Goal: Task Accomplishment & Management: Use online tool/utility

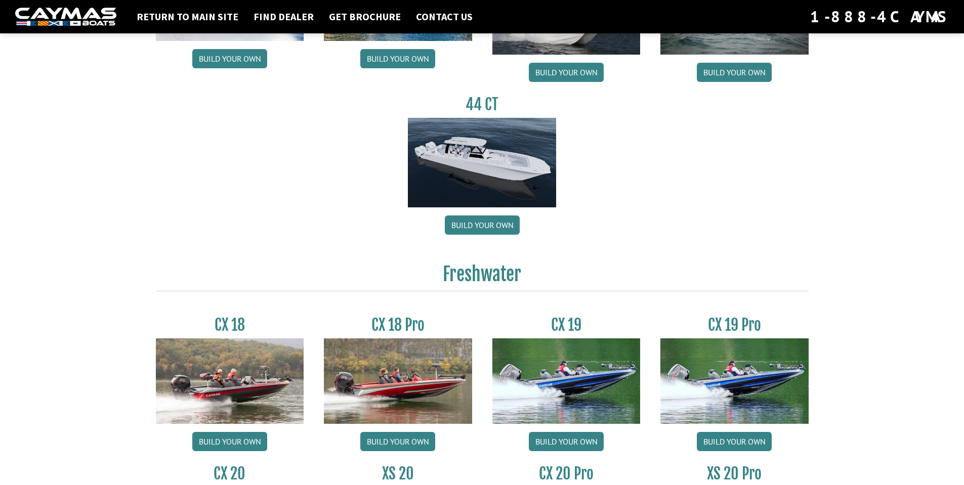
scroll to position [402, 0]
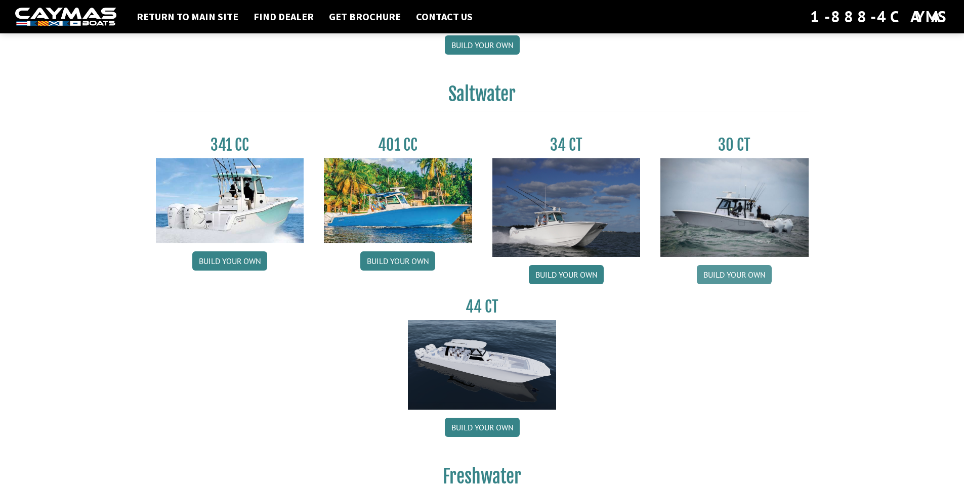
click at [741, 276] on link "Build your own" at bounding box center [734, 274] width 75 height 19
click at [759, 277] on link "Build your own" at bounding box center [734, 274] width 75 height 19
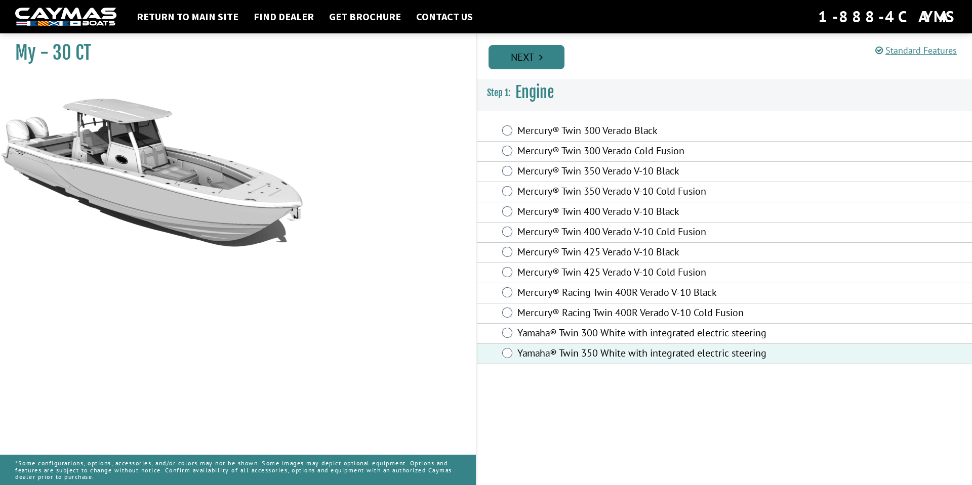
click at [524, 59] on link "Next" at bounding box center [526, 57] width 76 height 24
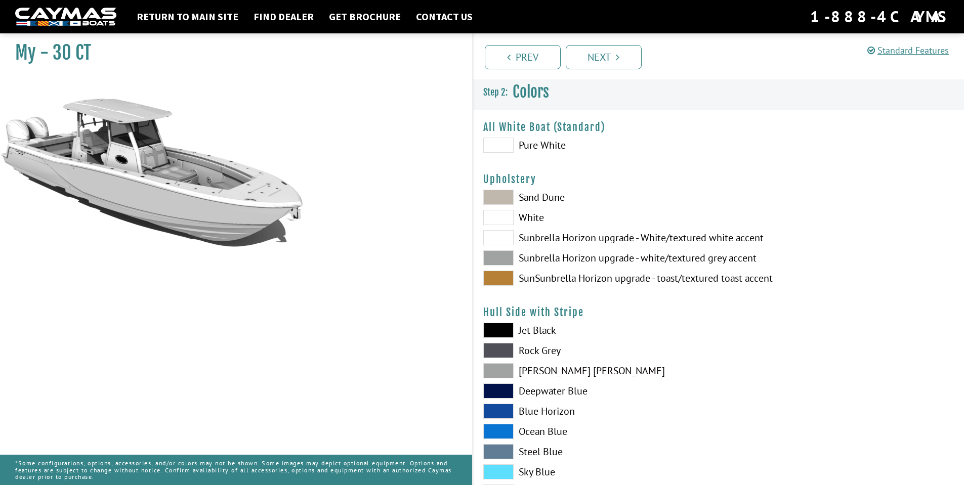
click at [503, 146] on span at bounding box center [498, 145] width 30 height 15
click at [507, 237] on span at bounding box center [498, 237] width 30 height 15
click at [502, 195] on span at bounding box center [498, 197] width 30 height 15
click at [504, 257] on span at bounding box center [498, 257] width 30 height 15
click at [504, 237] on span at bounding box center [498, 237] width 30 height 15
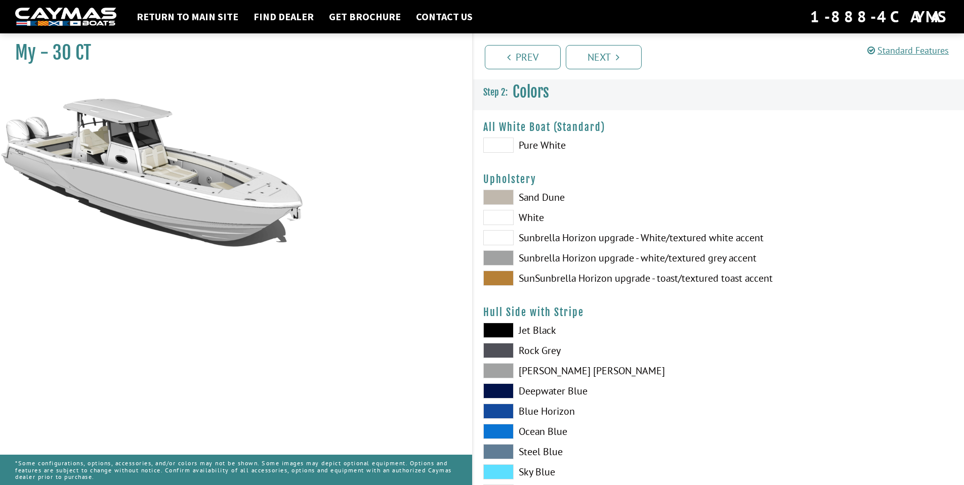
click at [500, 259] on span at bounding box center [498, 257] width 30 height 15
click at [499, 278] on span at bounding box center [498, 278] width 30 height 15
click at [502, 216] on span at bounding box center [498, 217] width 30 height 15
click at [497, 237] on span at bounding box center [498, 237] width 30 height 15
click at [499, 220] on span at bounding box center [498, 217] width 30 height 15
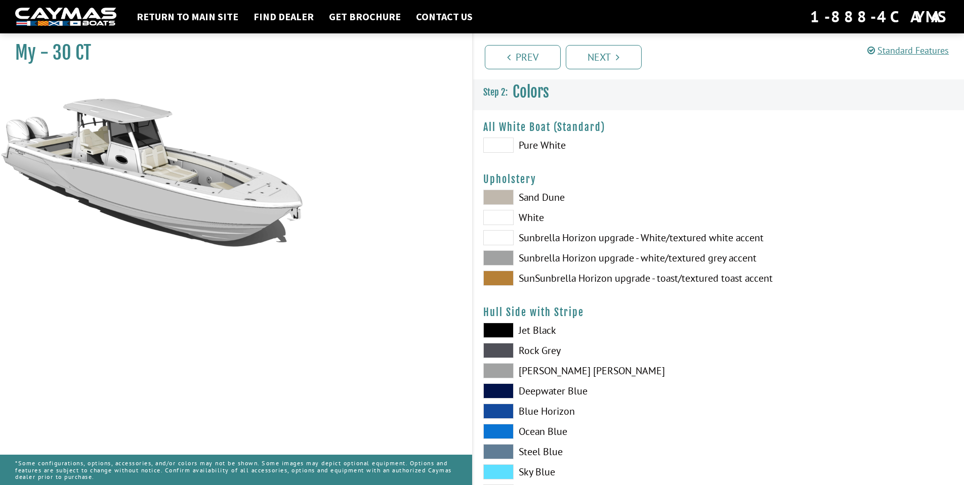
click at [498, 235] on span at bounding box center [498, 237] width 30 height 15
click at [500, 255] on span at bounding box center [498, 257] width 30 height 15
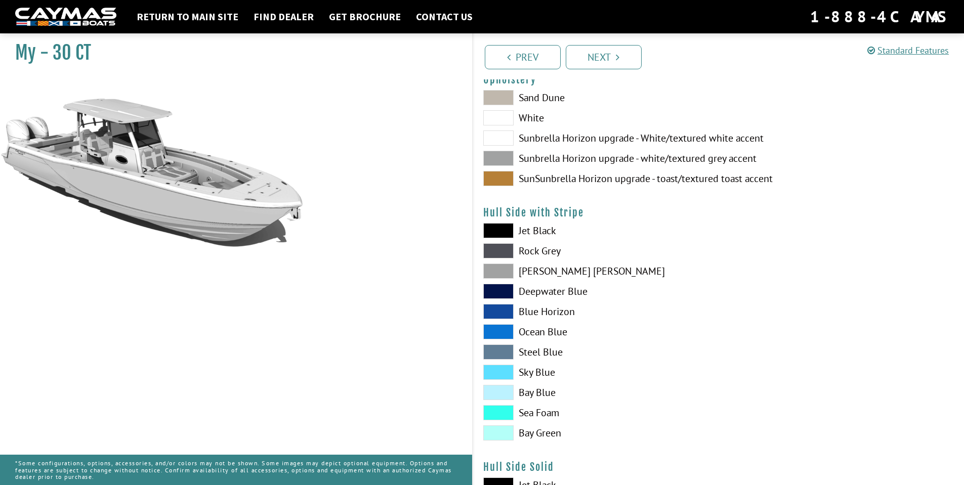
scroll to position [101, 0]
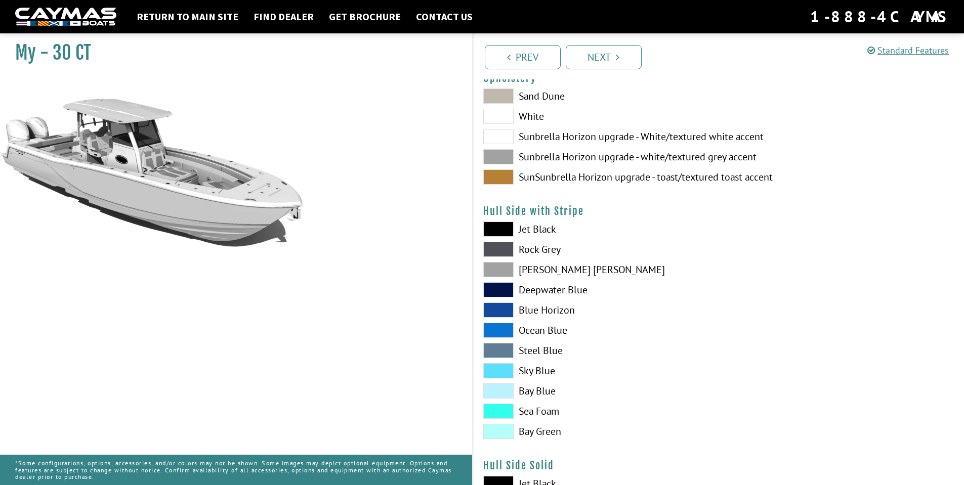
click at [496, 367] on span at bounding box center [498, 370] width 30 height 15
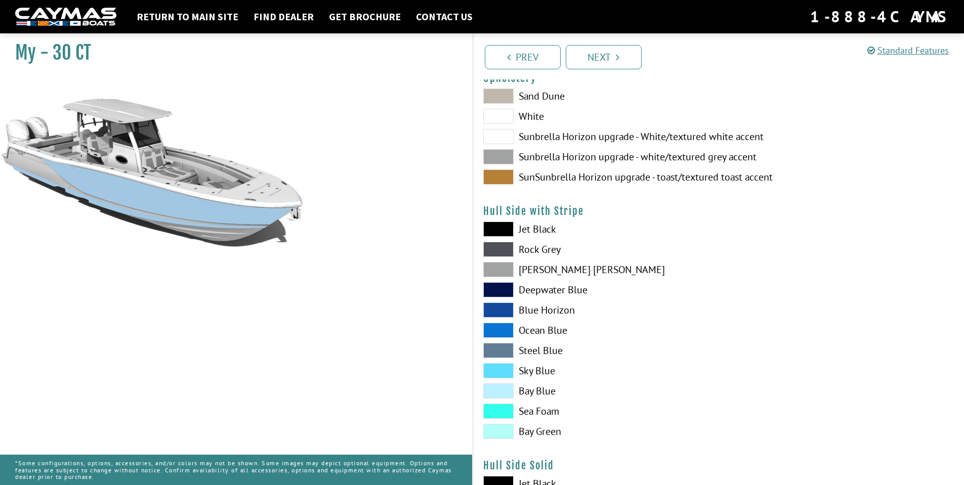
click at [496, 367] on span at bounding box center [498, 370] width 30 height 15
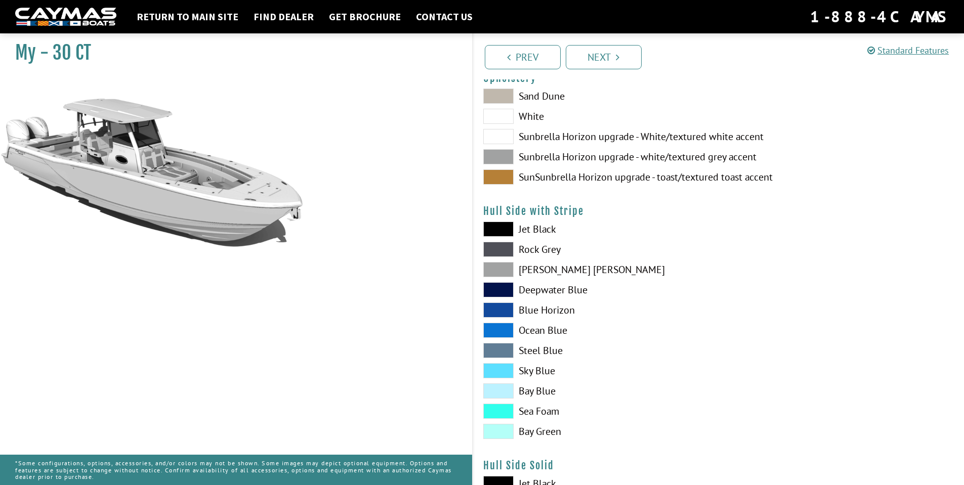
click at [502, 429] on span at bounding box center [498, 431] width 30 height 15
click at [508, 429] on span at bounding box center [498, 431] width 30 height 15
click at [507, 265] on span at bounding box center [498, 269] width 30 height 15
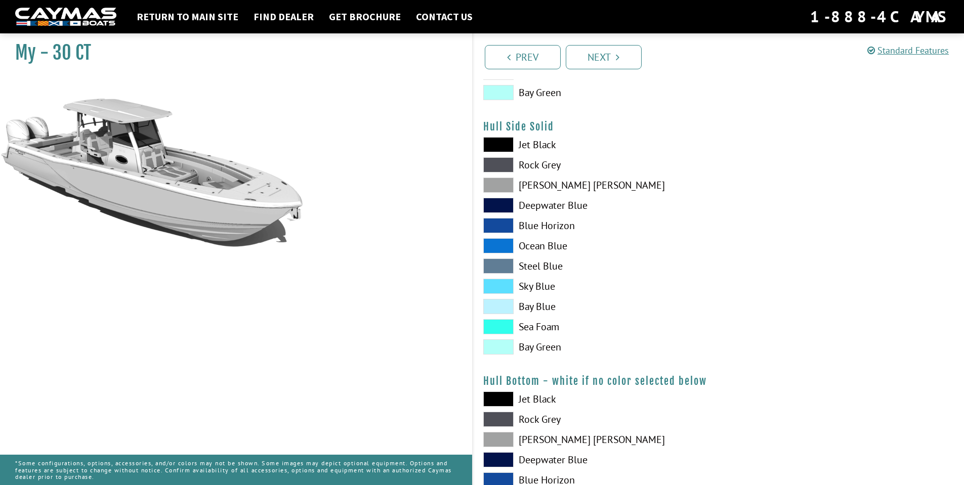
scroll to position [443, 0]
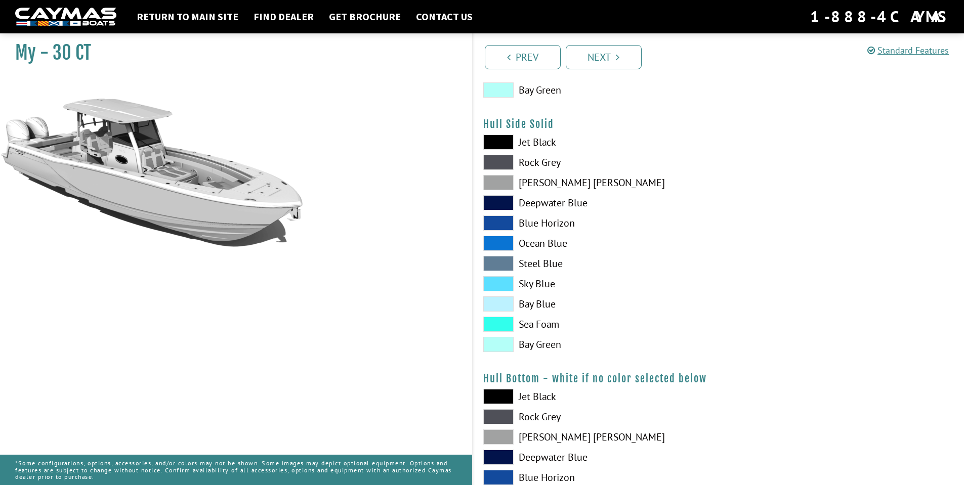
click at [500, 325] on span at bounding box center [498, 324] width 30 height 15
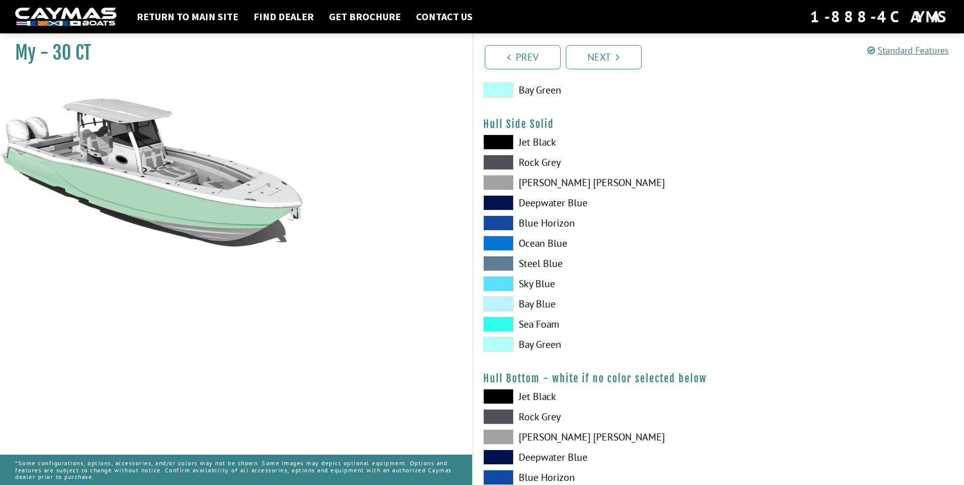
click at [500, 325] on span at bounding box center [498, 324] width 30 height 15
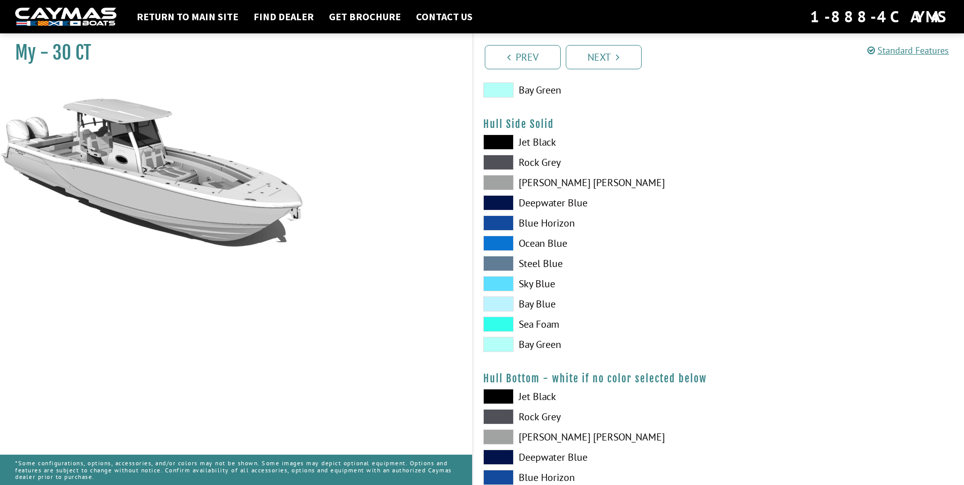
click at [503, 348] on span at bounding box center [498, 344] width 30 height 15
click at [509, 284] on span at bounding box center [498, 283] width 30 height 15
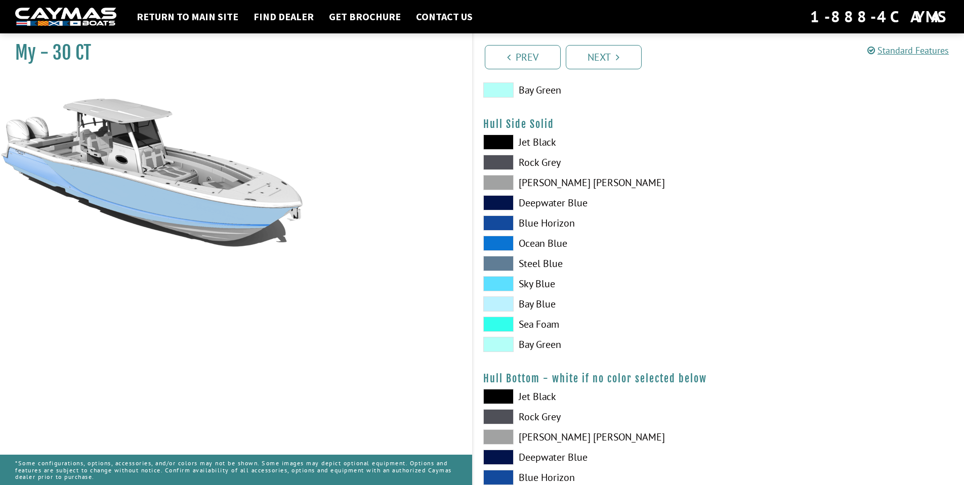
click at [509, 284] on span at bounding box center [498, 283] width 30 height 15
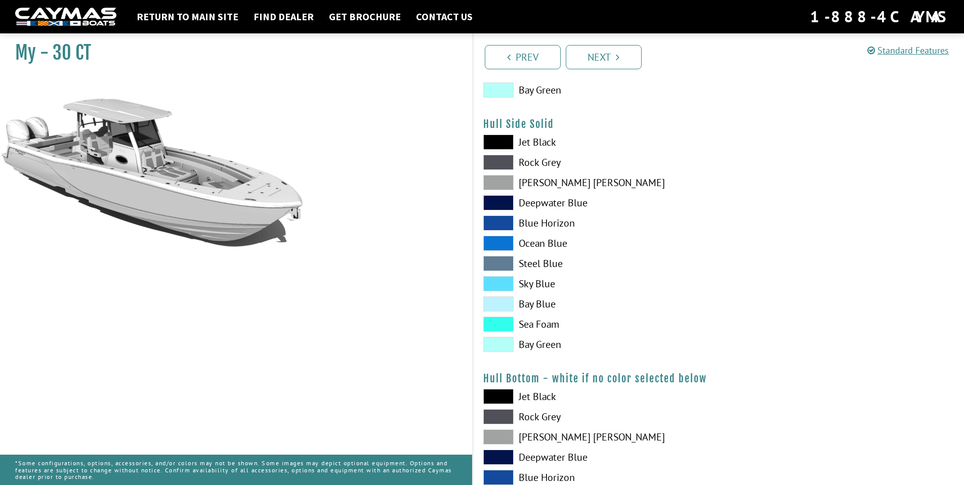
click at [505, 305] on span at bounding box center [498, 304] width 30 height 15
click at [498, 179] on span at bounding box center [498, 182] width 30 height 15
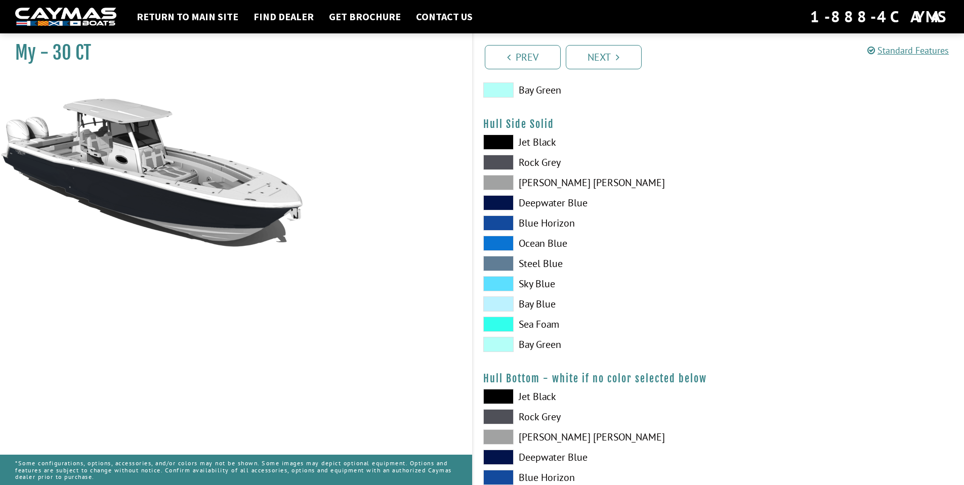
click at [498, 179] on span at bounding box center [498, 182] width 30 height 15
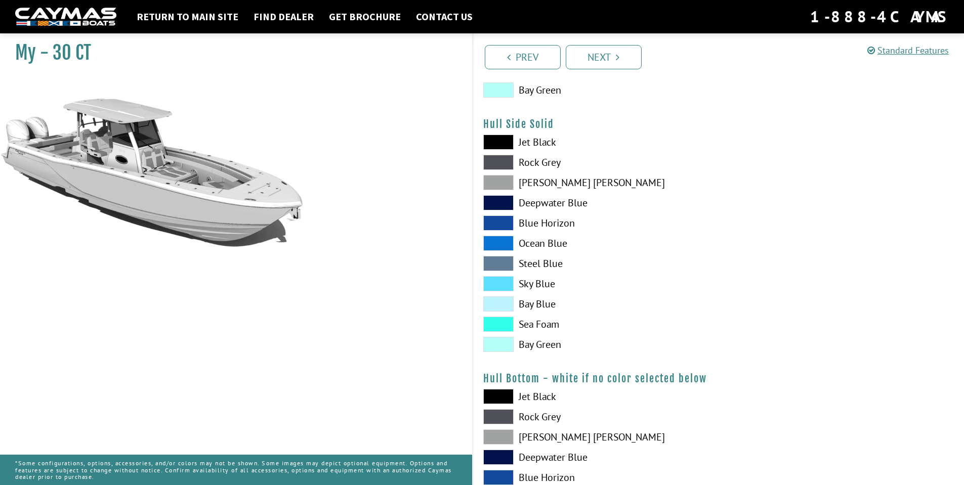
click at [498, 157] on span at bounding box center [498, 162] width 30 height 15
click at [498, 159] on span at bounding box center [498, 162] width 30 height 15
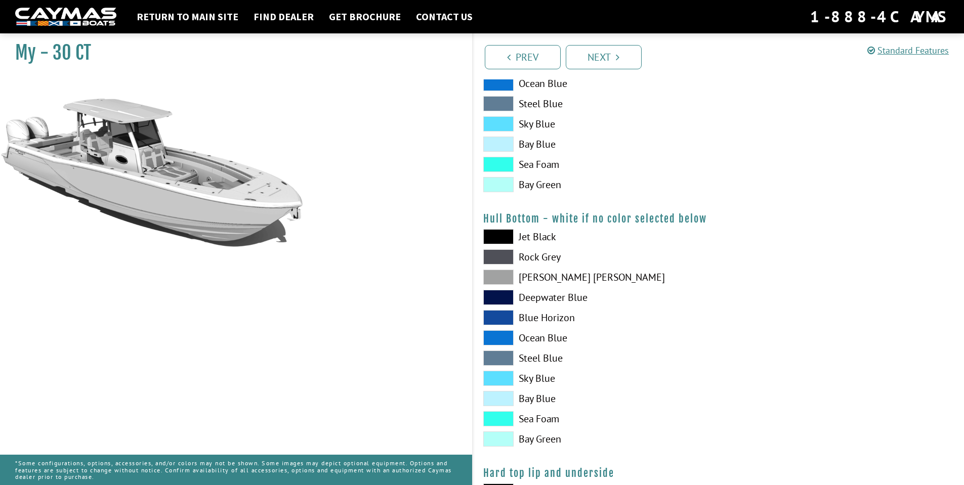
scroll to position [620, 0]
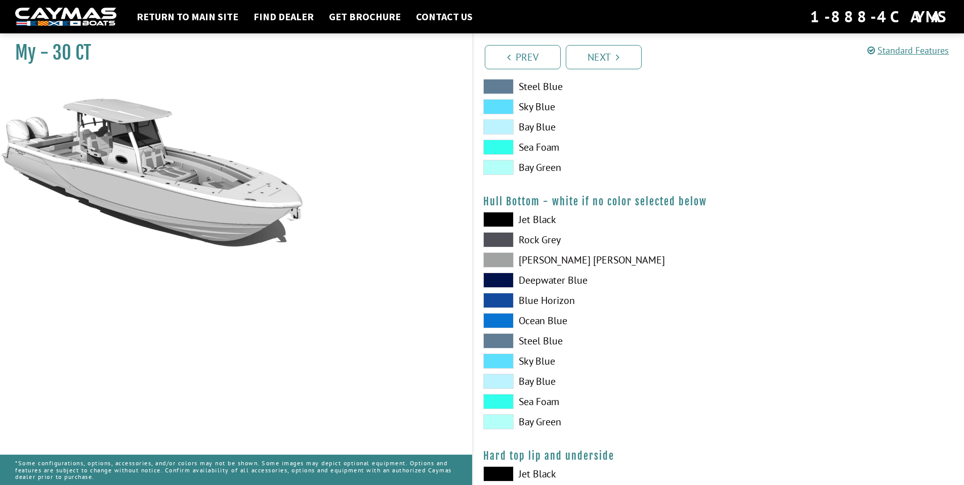
click at [503, 263] on span at bounding box center [498, 259] width 30 height 15
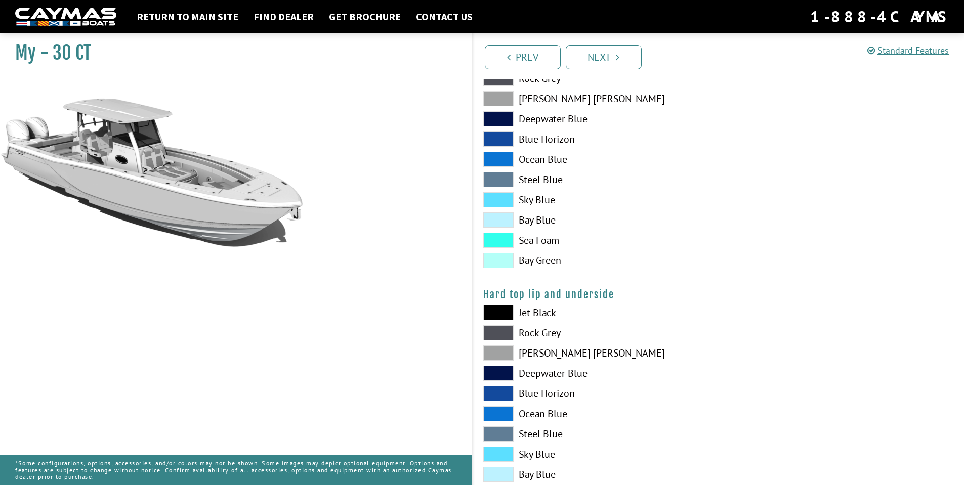
scroll to position [784, 0]
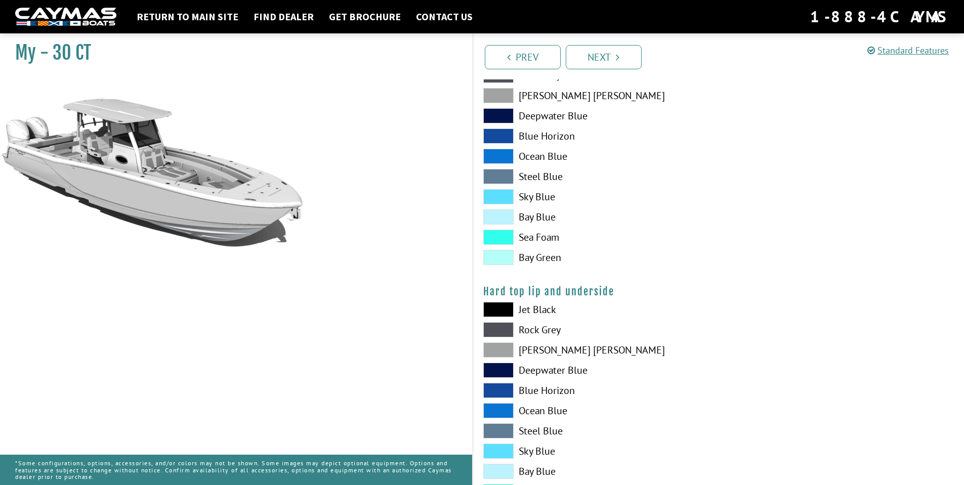
click at [499, 346] on span at bounding box center [498, 350] width 30 height 15
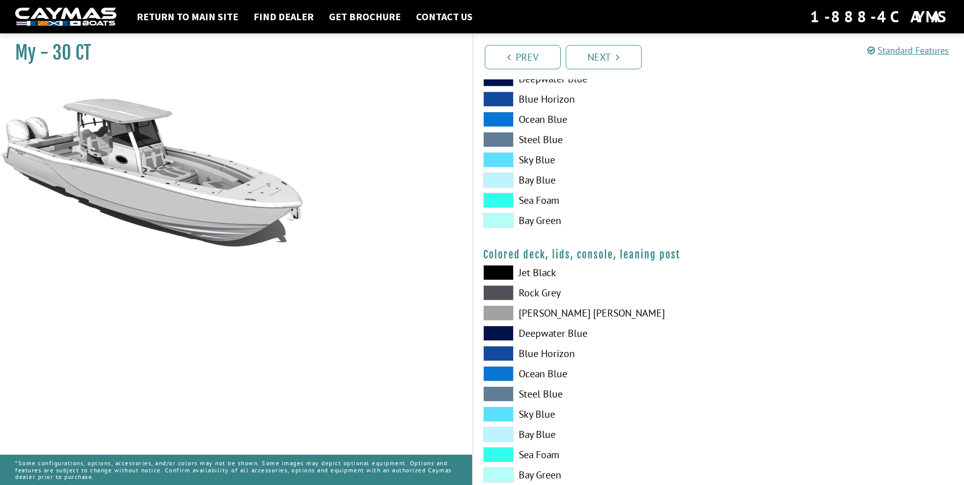
scroll to position [1103, 0]
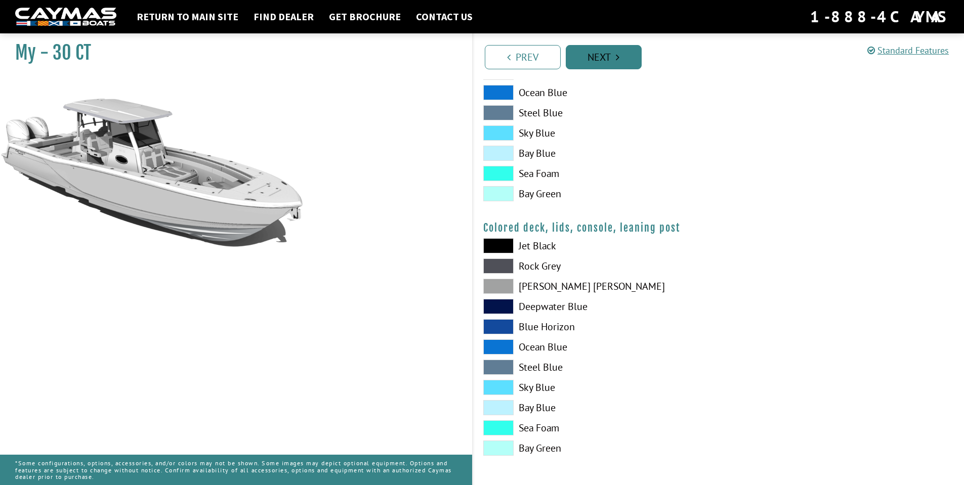
click at [620, 62] on link "Next" at bounding box center [604, 57] width 76 height 24
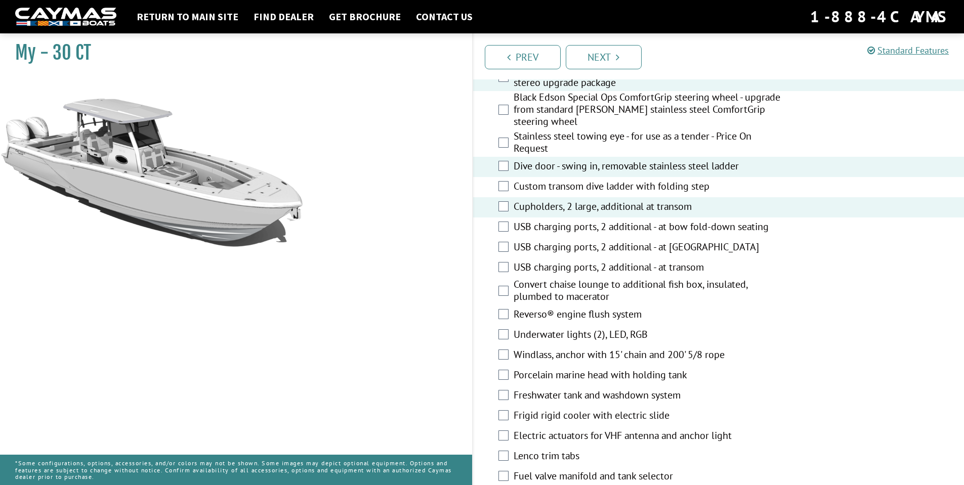
scroll to position [481, 0]
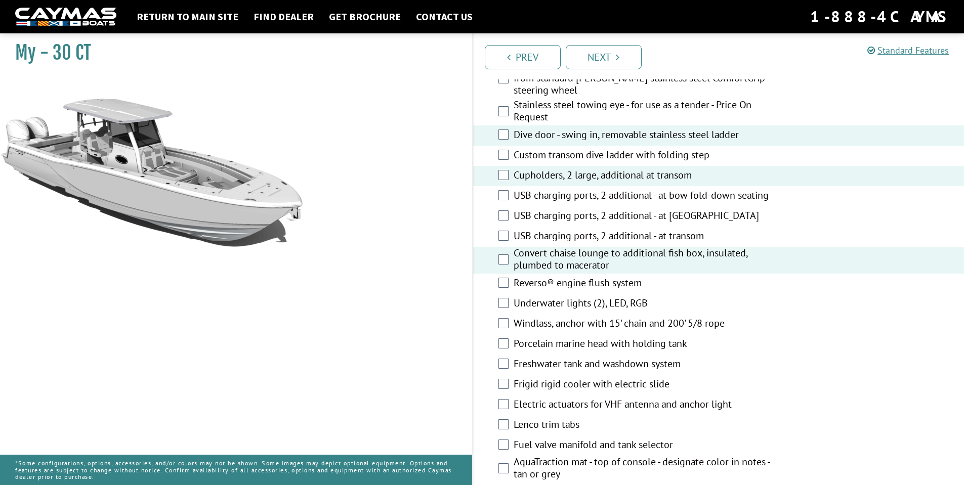
click at [508, 294] on div "Reverso® engine flush system" at bounding box center [718, 284] width 491 height 20
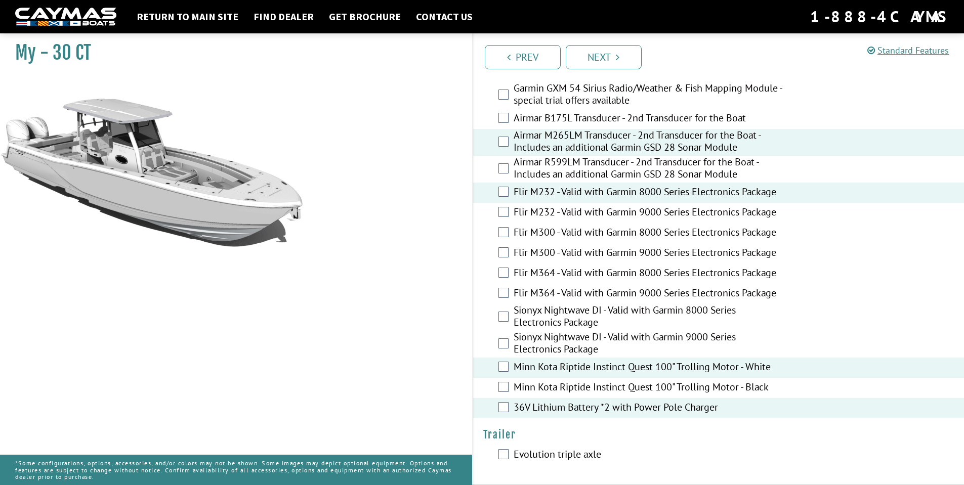
scroll to position [2075, 0]
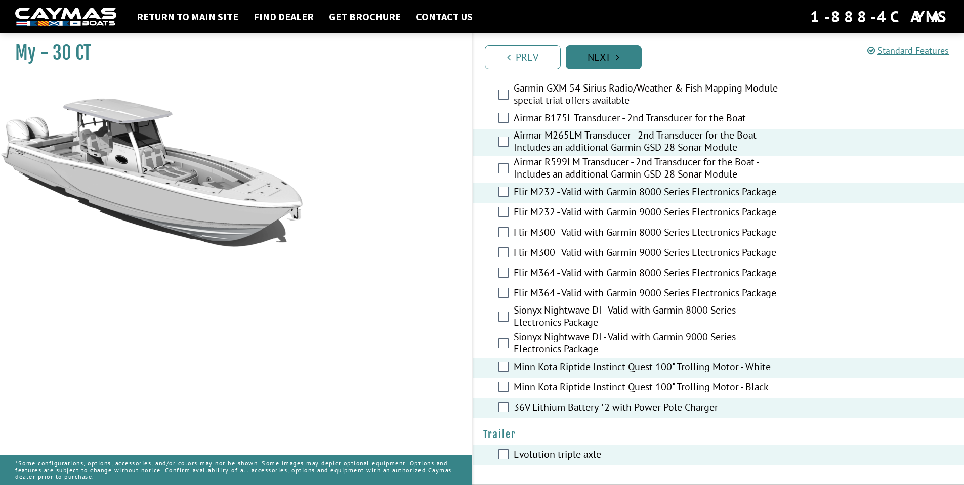
click at [589, 60] on link "Next" at bounding box center [604, 57] width 76 height 24
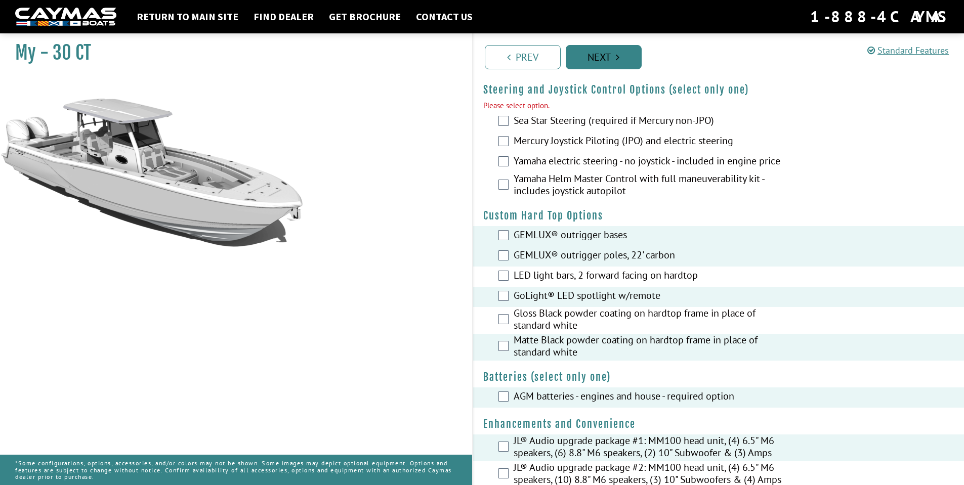
scroll to position [36, 0]
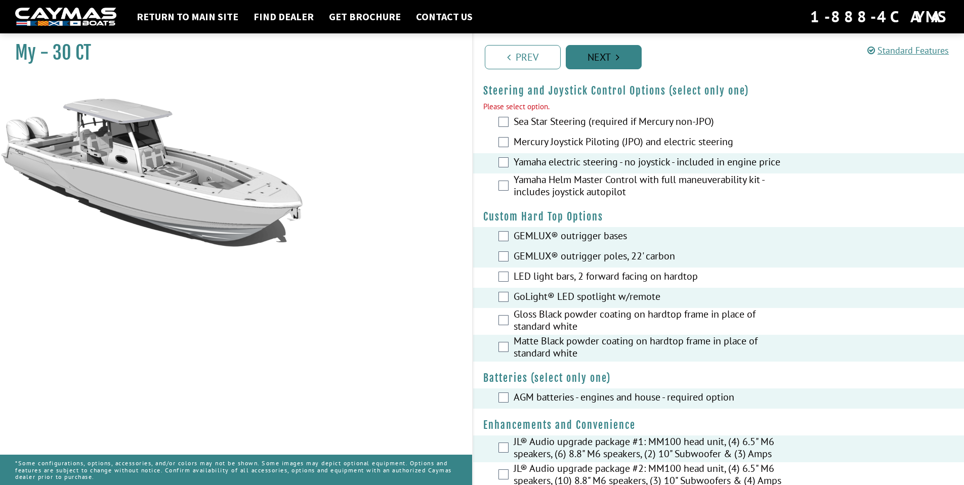
click at [586, 65] on link "Next" at bounding box center [604, 57] width 76 height 24
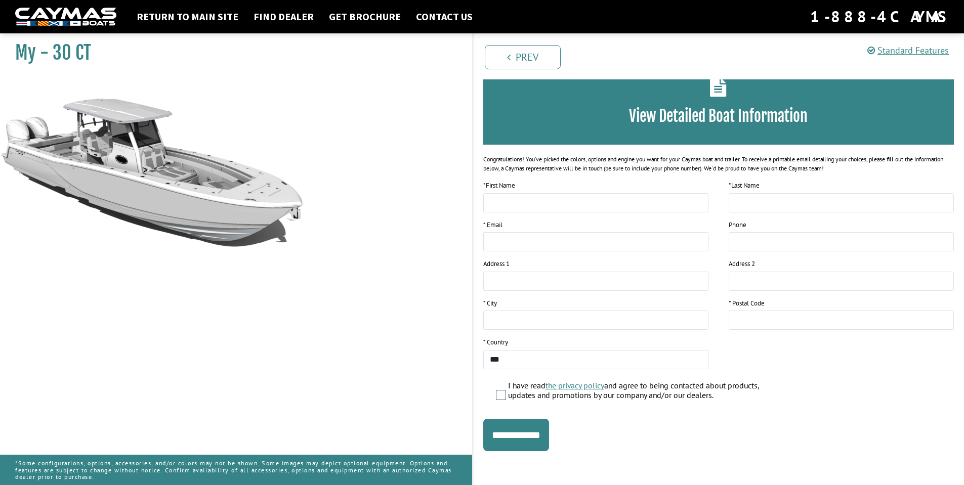
scroll to position [58, 0]
